Goal: Transaction & Acquisition: Purchase product/service

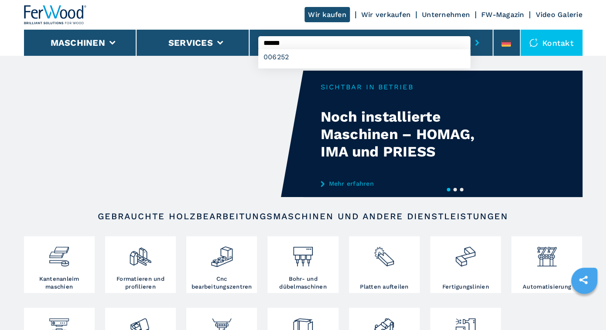
type input "******"
click at [470, 33] on button "submit-button" at bounding box center [477, 43] width 14 height 20
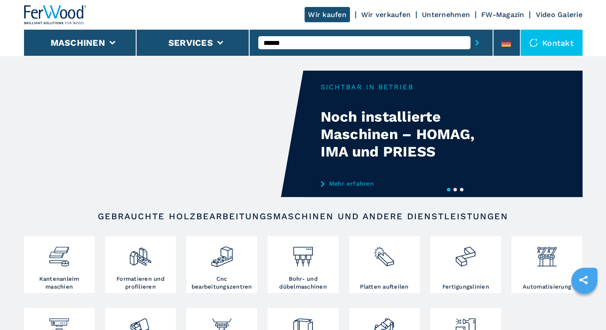
click at [297, 41] on input "******" at bounding box center [364, 42] width 212 height 13
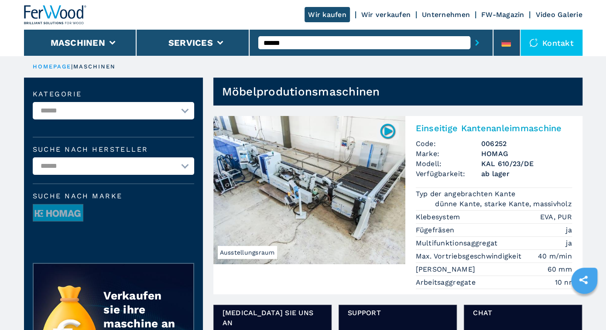
click at [320, 224] on img at bounding box center [309, 190] width 192 height 148
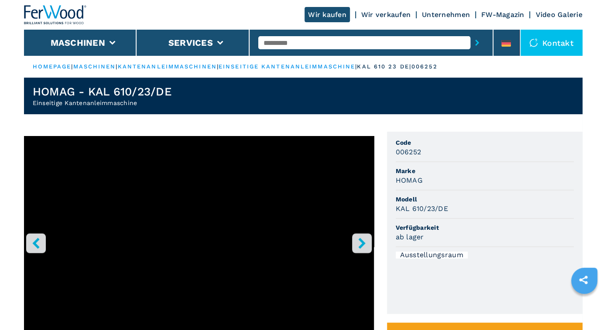
scroll to position [91, 0]
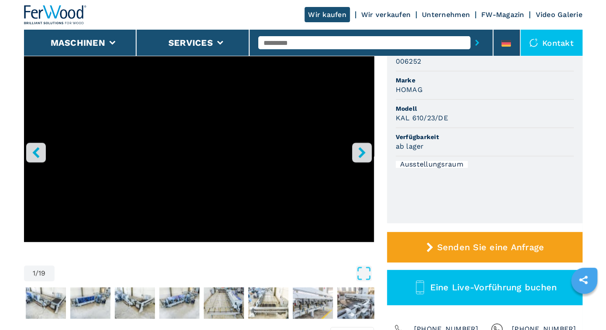
click at [364, 150] on icon "right-button" at bounding box center [362, 152] width 11 height 11
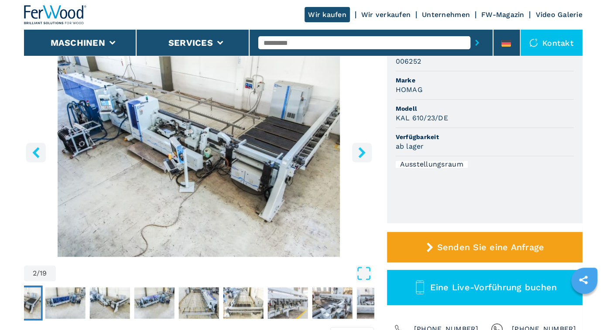
click at [364, 150] on icon "right-button" at bounding box center [362, 152] width 11 height 11
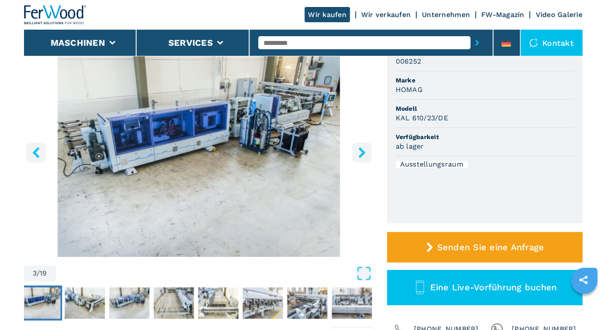
click at [363, 152] on icon "right-button" at bounding box center [361, 152] width 7 height 11
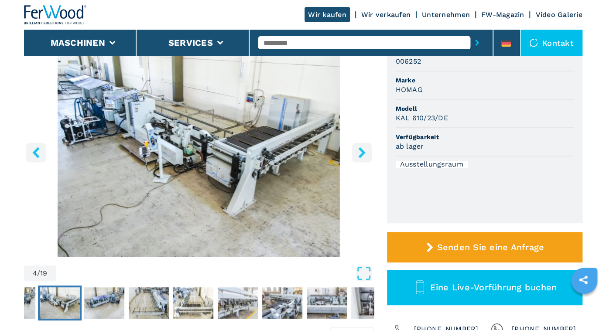
click at [363, 152] on icon "right-button" at bounding box center [361, 152] width 7 height 11
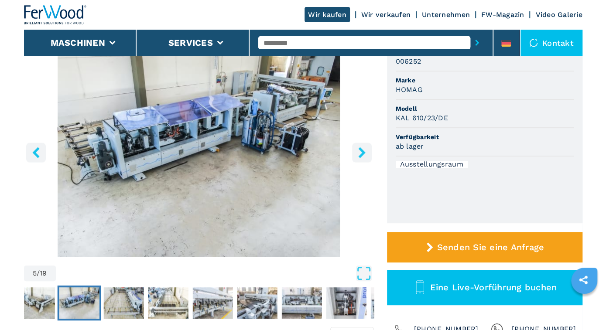
click at [363, 152] on icon "right-button" at bounding box center [361, 152] width 7 height 11
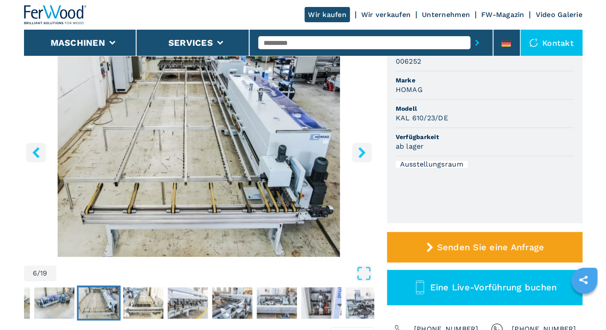
click at [363, 152] on icon "right-button" at bounding box center [361, 152] width 7 height 11
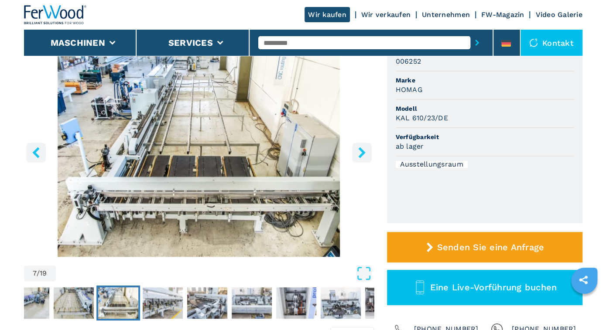
click at [363, 152] on icon "right-button" at bounding box center [361, 152] width 7 height 11
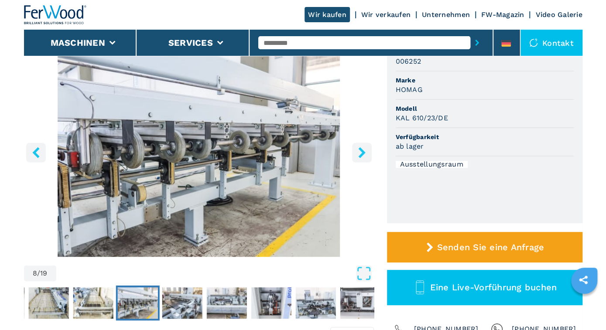
click at [363, 152] on icon "right-button" at bounding box center [361, 152] width 7 height 11
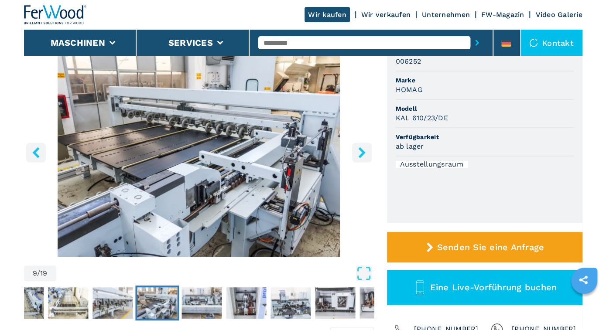
click at [363, 152] on icon "right-button" at bounding box center [361, 152] width 7 height 11
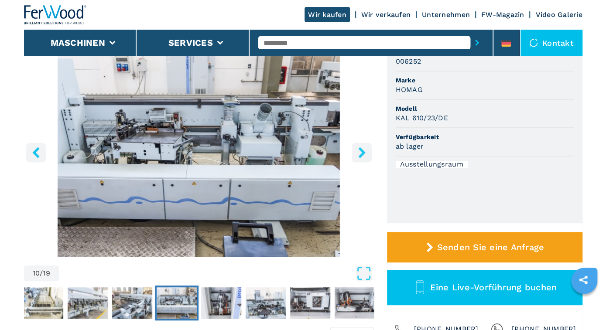
click at [363, 152] on icon "right-button" at bounding box center [361, 152] width 7 height 11
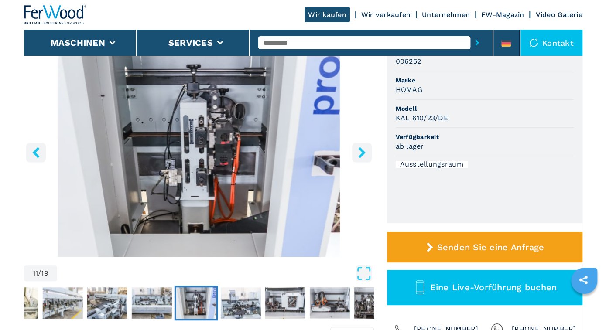
click at [363, 152] on icon "right-button" at bounding box center [361, 152] width 7 height 11
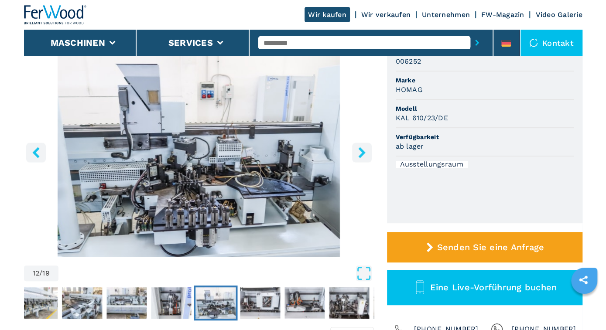
click at [363, 152] on icon "right-button" at bounding box center [361, 152] width 7 height 11
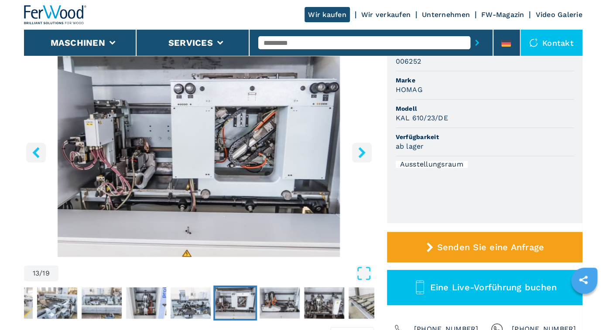
click at [37, 151] on icon "left-button" at bounding box center [35, 152] width 7 height 11
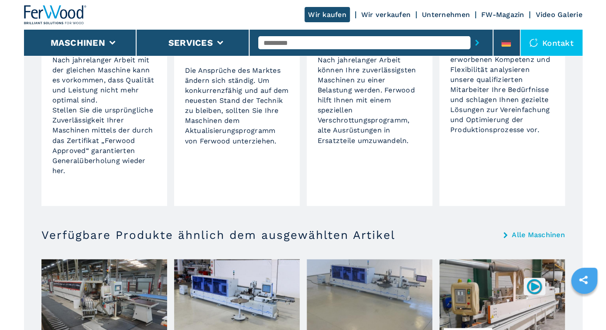
scroll to position [998, 0]
